Goal: Check status: Check status

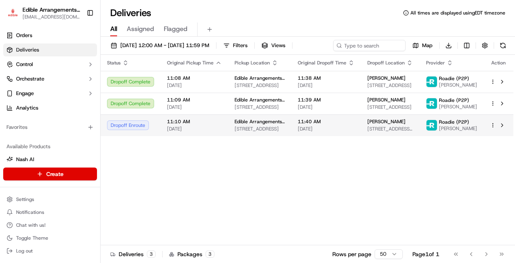
click at [384, 125] on span "[PERSON_NAME]" at bounding box center [386, 121] width 38 height 6
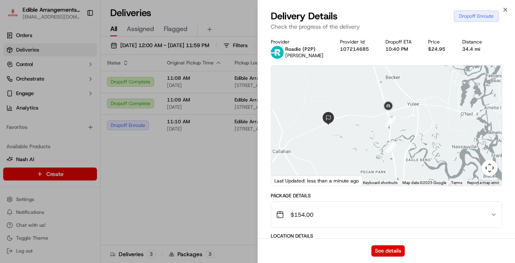
drag, startPoint x: 394, startPoint y: 90, endPoint x: 350, endPoint y: 144, distance: 69.2
click at [350, 144] on div at bounding box center [386, 126] width 230 height 120
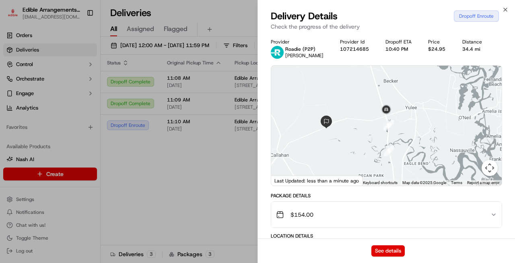
click at [350, 144] on div at bounding box center [386, 126] width 230 height 120
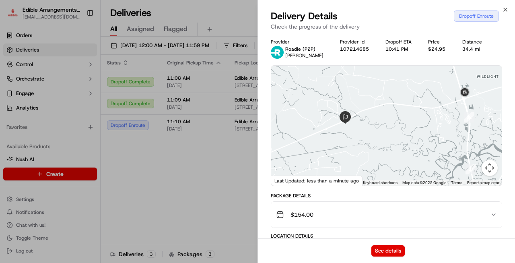
drag, startPoint x: 325, startPoint y: 130, endPoint x: 396, endPoint y: 116, distance: 72.5
click at [396, 116] on div at bounding box center [386, 126] width 230 height 120
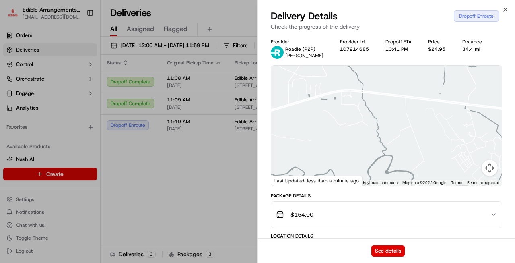
drag, startPoint x: 422, startPoint y: 104, endPoint x: 326, endPoint y: 131, distance: 99.9
click at [326, 131] on div at bounding box center [386, 126] width 230 height 120
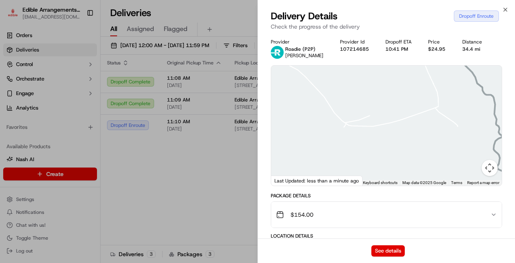
click at [374, 131] on div at bounding box center [386, 126] width 230 height 120
drag, startPoint x: 394, startPoint y: 149, endPoint x: 399, endPoint y: 160, distance: 12.4
click at [399, 160] on div at bounding box center [386, 126] width 230 height 120
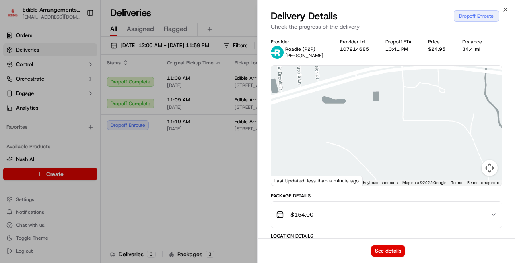
drag, startPoint x: 323, startPoint y: 99, endPoint x: 366, endPoint y: 165, distance: 78.3
click at [366, 165] on div at bounding box center [386, 126] width 230 height 120
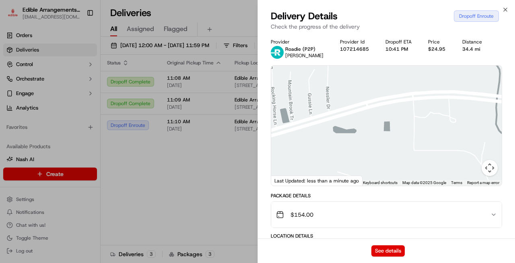
drag, startPoint x: 360, startPoint y: 126, endPoint x: 369, endPoint y: 156, distance: 32.1
click at [369, 156] on div at bounding box center [386, 126] width 230 height 120
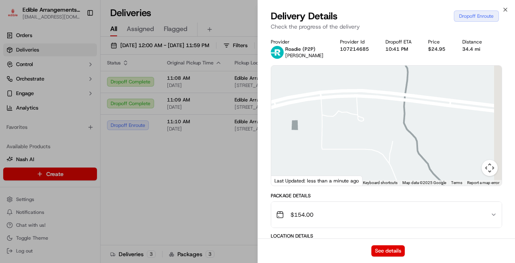
drag, startPoint x: 388, startPoint y: 136, endPoint x: 303, endPoint y: 133, distance: 84.9
click at [303, 133] on div at bounding box center [386, 126] width 230 height 120
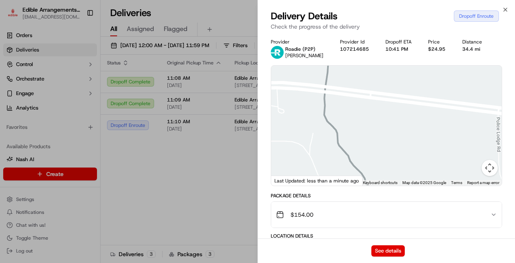
drag, startPoint x: 414, startPoint y: 138, endPoint x: 292, endPoint y: 119, distance: 124.0
click at [292, 119] on div at bounding box center [386, 126] width 230 height 120
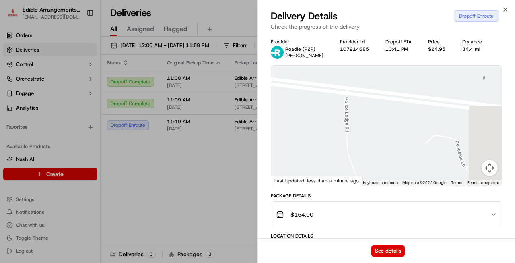
drag, startPoint x: 413, startPoint y: 134, endPoint x: 326, endPoint y: 123, distance: 87.5
click at [326, 123] on div at bounding box center [386, 126] width 230 height 120
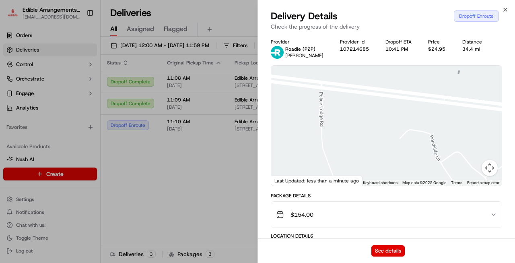
drag, startPoint x: 413, startPoint y: 135, endPoint x: 313, endPoint y: 129, distance: 100.7
click at [313, 129] on div at bounding box center [386, 126] width 230 height 120
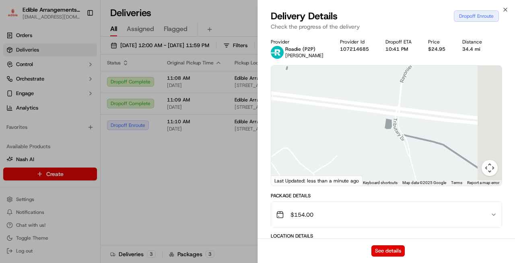
drag, startPoint x: 437, startPoint y: 138, endPoint x: 339, endPoint y: 136, distance: 98.2
click at [339, 136] on div at bounding box center [386, 126] width 230 height 120
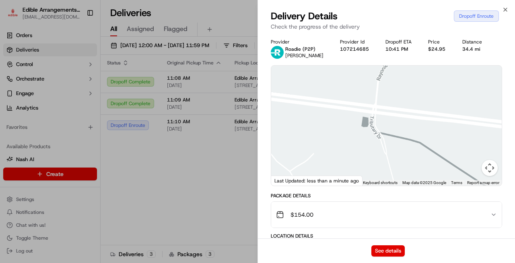
click at [322, 137] on div at bounding box center [386, 126] width 230 height 120
drag, startPoint x: 387, startPoint y: 130, endPoint x: 364, endPoint y: 124, distance: 24.0
click at [323, 123] on div at bounding box center [386, 126] width 230 height 120
drag, startPoint x: 384, startPoint y: 109, endPoint x: 349, endPoint y: 88, distance: 41.5
click at [350, 88] on div at bounding box center [386, 126] width 230 height 120
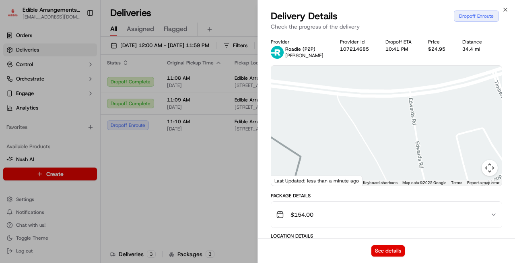
drag, startPoint x: 398, startPoint y: 108, endPoint x: 331, endPoint y: 127, distance: 69.8
click at [331, 127] on div at bounding box center [386, 126] width 230 height 120
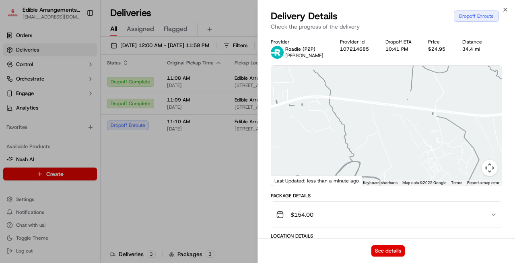
drag, startPoint x: 304, startPoint y: 148, endPoint x: 444, endPoint y: 137, distance: 141.2
click at [444, 137] on div at bounding box center [386, 126] width 230 height 120
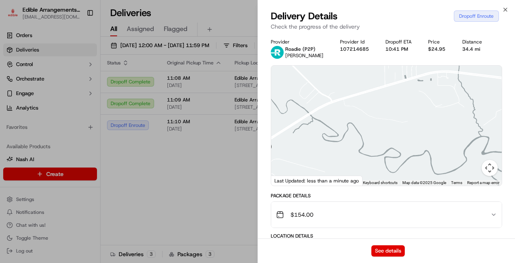
drag, startPoint x: 323, startPoint y: 133, endPoint x: 463, endPoint y: 104, distance: 143.0
click at [462, 104] on div at bounding box center [386, 126] width 230 height 120
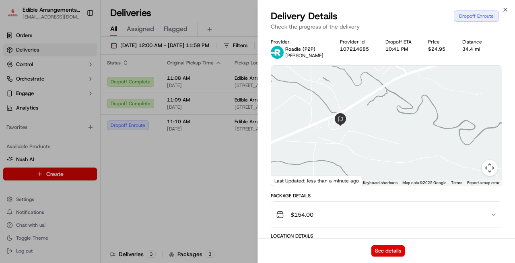
drag, startPoint x: 324, startPoint y: 154, endPoint x: 387, endPoint y: 129, distance: 67.9
click at [387, 129] on div at bounding box center [386, 126] width 230 height 120
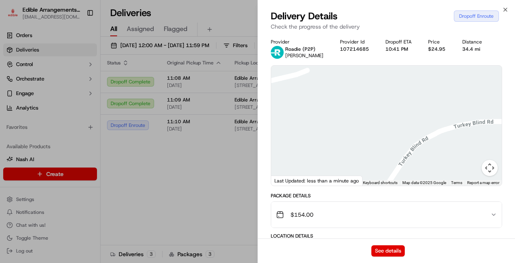
drag, startPoint x: 336, startPoint y: 93, endPoint x: 341, endPoint y: 131, distance: 38.2
click at [337, 106] on div at bounding box center [386, 126] width 230 height 120
drag, startPoint x: 341, startPoint y: 131, endPoint x: 353, endPoint y: 174, distance: 44.2
click at [353, 174] on div at bounding box center [386, 126] width 230 height 120
drag, startPoint x: 337, startPoint y: 111, endPoint x: 356, endPoint y: 164, distance: 55.7
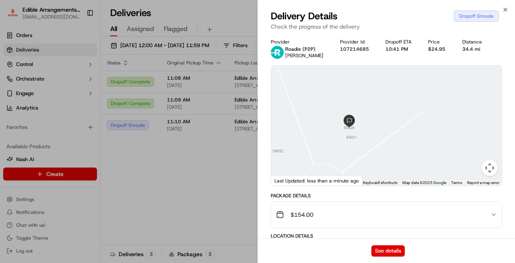
click at [356, 164] on div at bounding box center [386, 126] width 230 height 120
drag, startPoint x: 323, startPoint y: 143, endPoint x: 382, endPoint y: 130, distance: 60.5
click at [399, 124] on div at bounding box center [386, 126] width 230 height 120
drag, startPoint x: 330, startPoint y: 129, endPoint x: 277, endPoint y: 141, distance: 54.7
click at [277, 141] on div at bounding box center [386, 126] width 230 height 120
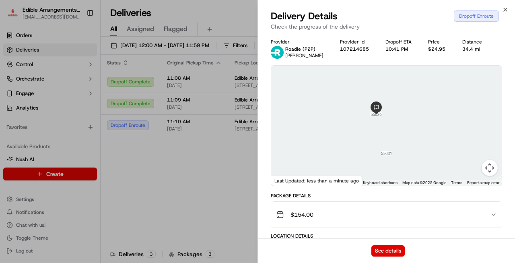
drag, startPoint x: 428, startPoint y: 125, endPoint x: 392, endPoint y: 135, distance: 38.1
click at [392, 135] on div at bounding box center [386, 126] width 230 height 120
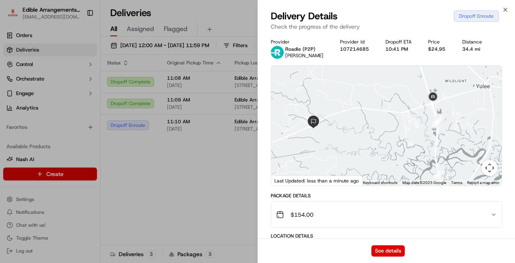
drag, startPoint x: 437, startPoint y: 146, endPoint x: 384, endPoint y: 125, distance: 56.9
click at [384, 125] on div at bounding box center [386, 126] width 230 height 120
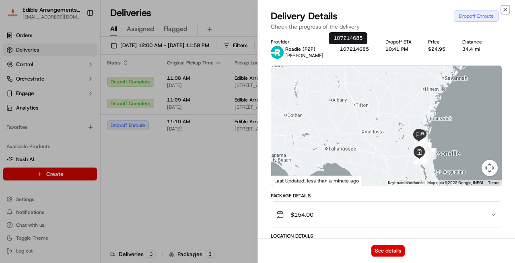
click at [507, 9] on icon "button" at bounding box center [505, 9] width 6 height 6
